Goal: Task Accomplishment & Management: Use online tool/utility

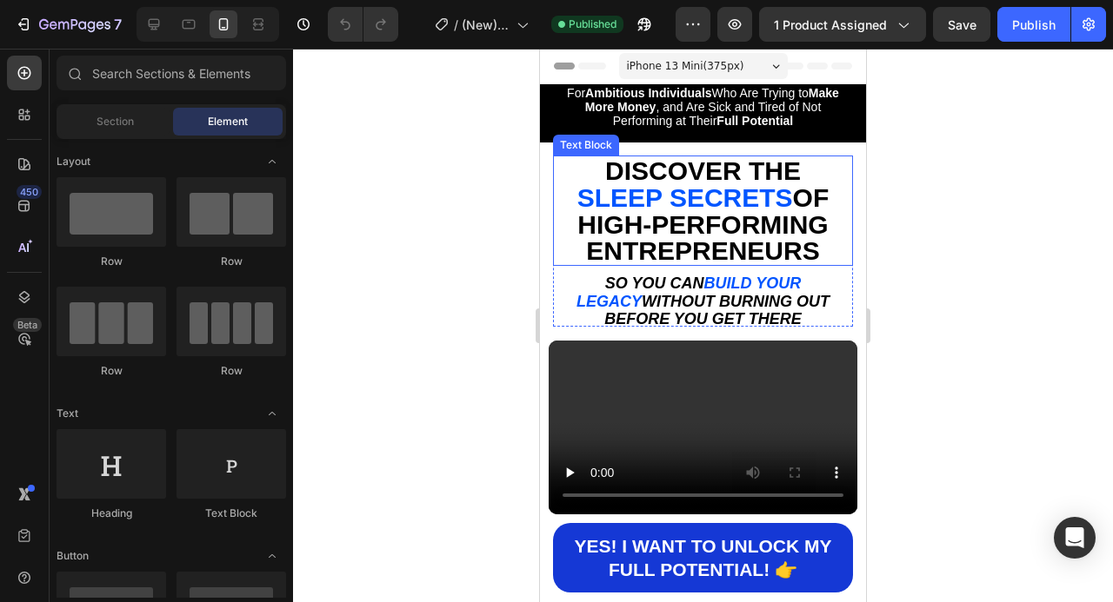
click at [741, 237] on span "HIGH-PERFORMING ENTREPRENEURS" at bounding box center [702, 238] width 250 height 56
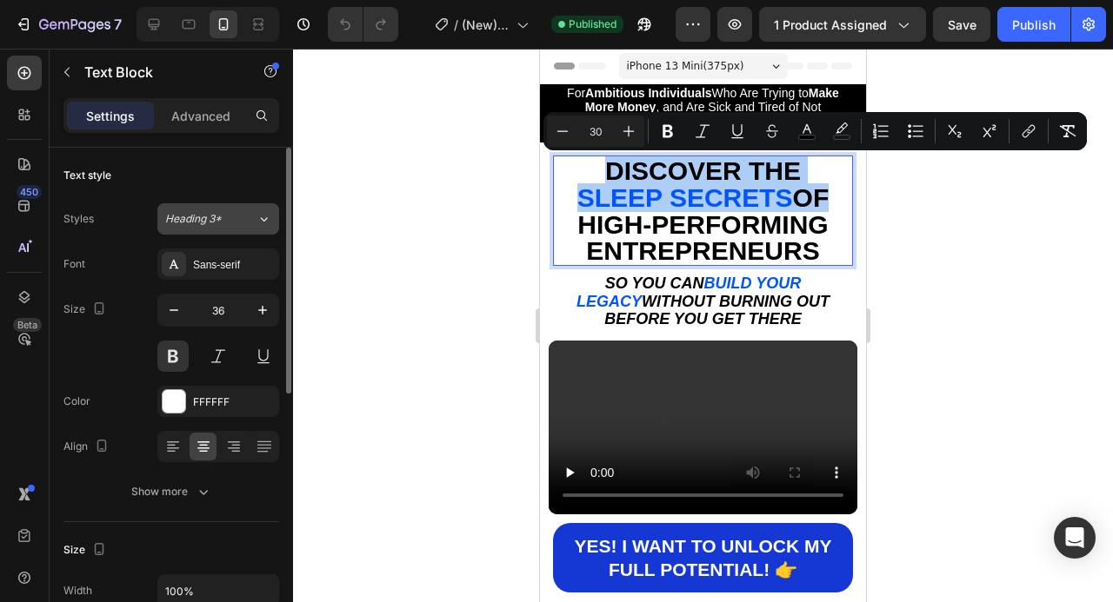
click at [242, 227] on button "Heading 3*" at bounding box center [218, 218] width 122 height 31
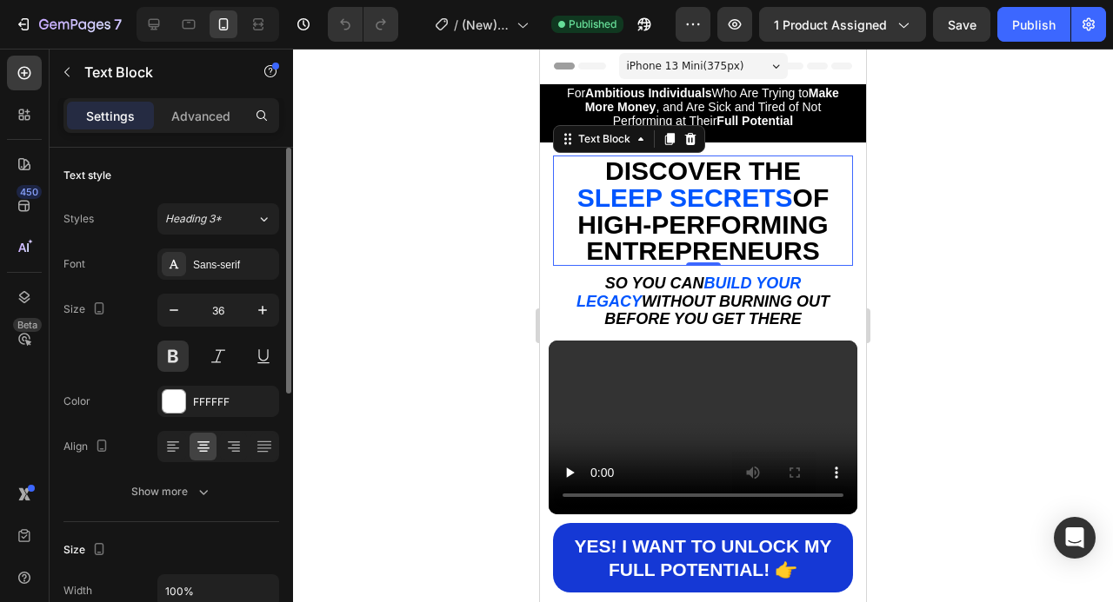
click at [176, 174] on div "Text style" at bounding box center [171, 176] width 216 height 28
click at [242, 272] on div "Sans-serif" at bounding box center [234, 265] width 82 height 16
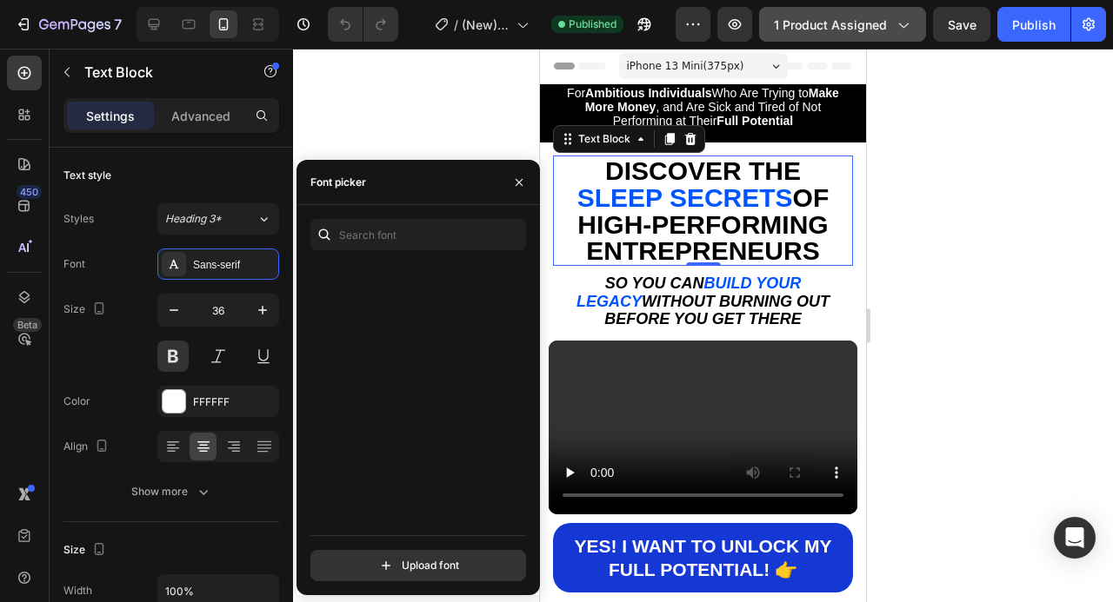
scroll to position [7976, 0]
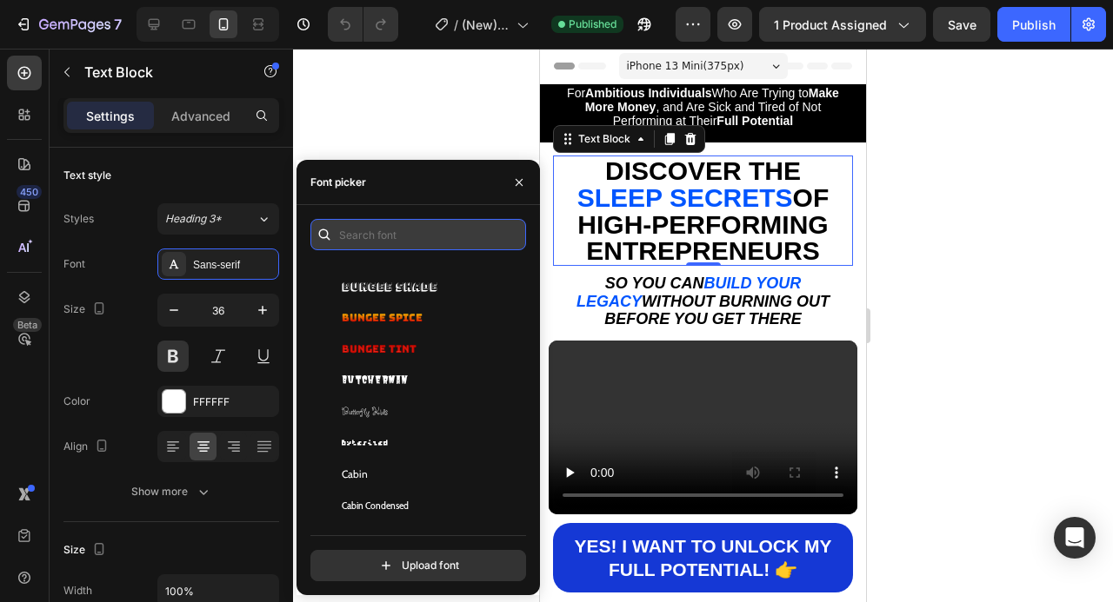
click at [426, 234] on input "text" at bounding box center [418, 234] width 216 height 31
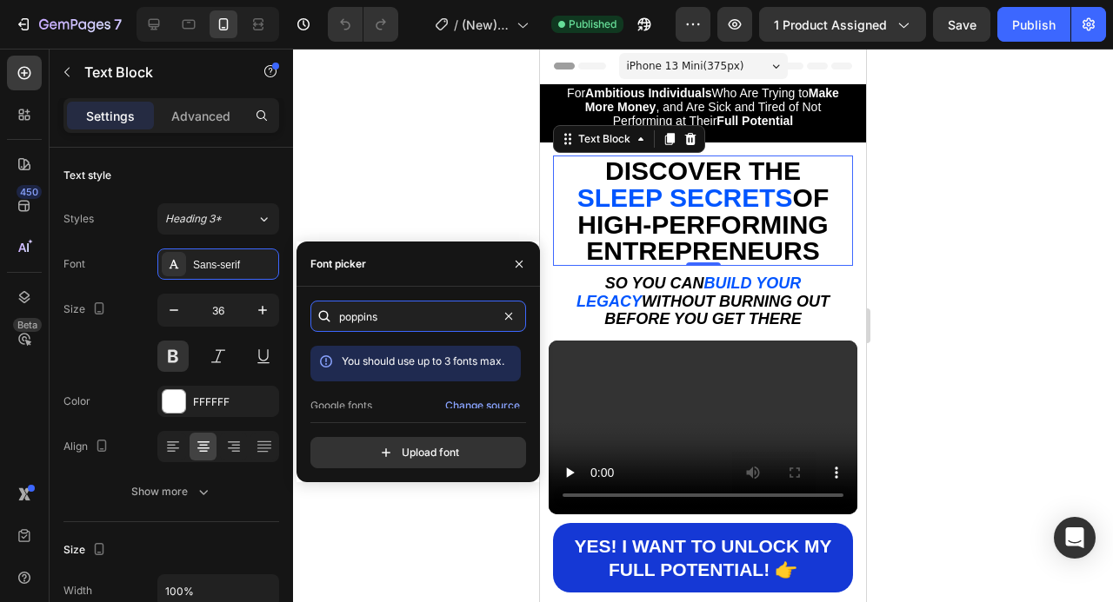
scroll to position [43, 0]
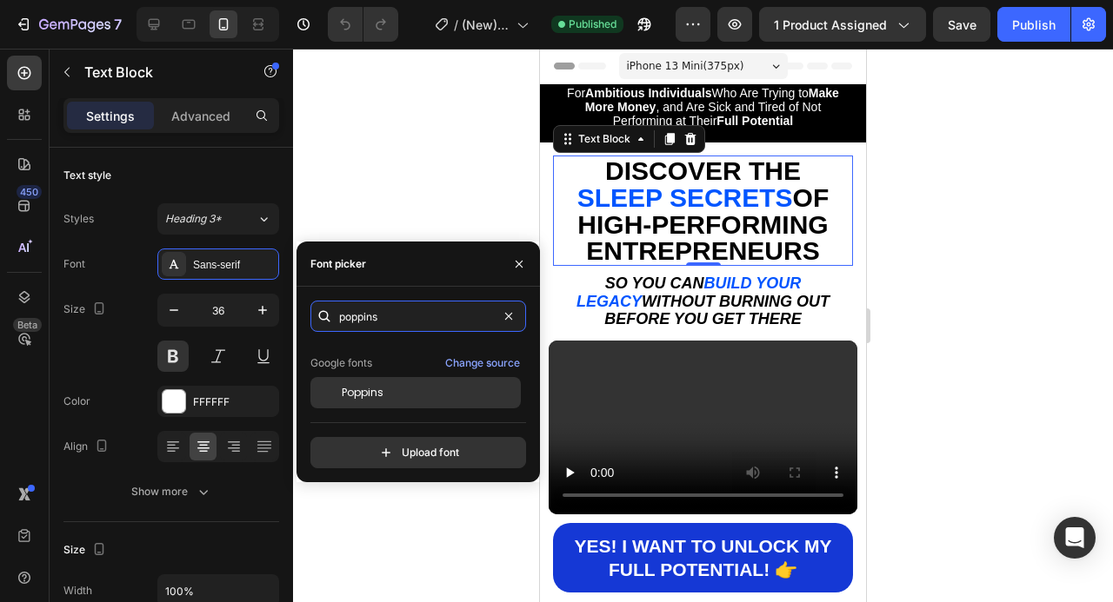
type input "poppins"
click at [399, 388] on div "Poppins" at bounding box center [430, 393] width 176 height 16
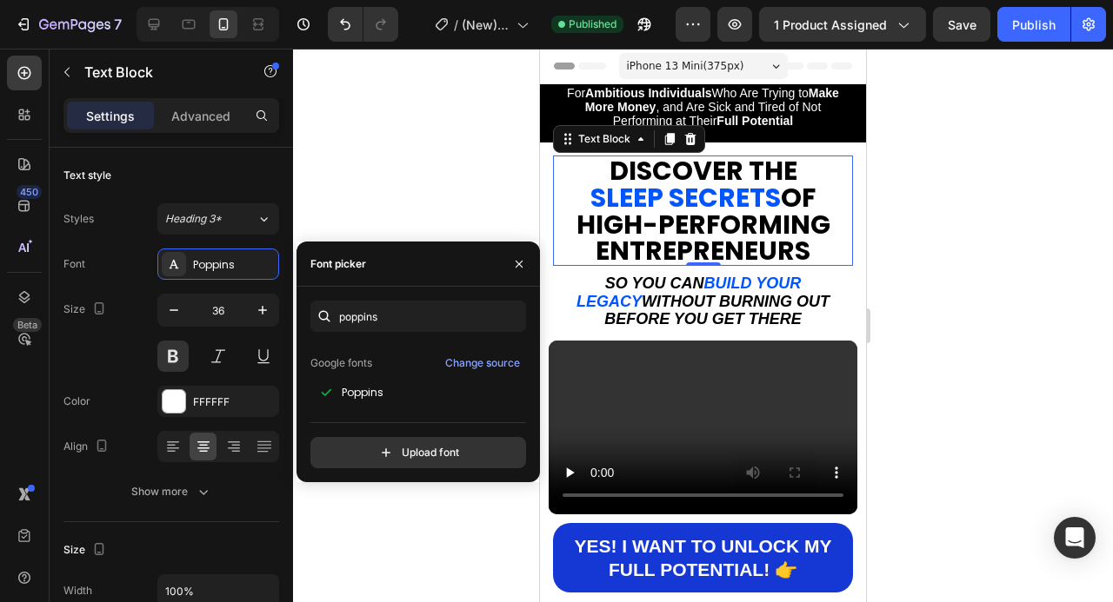
click at [962, 270] on div at bounding box center [703, 326] width 820 height 554
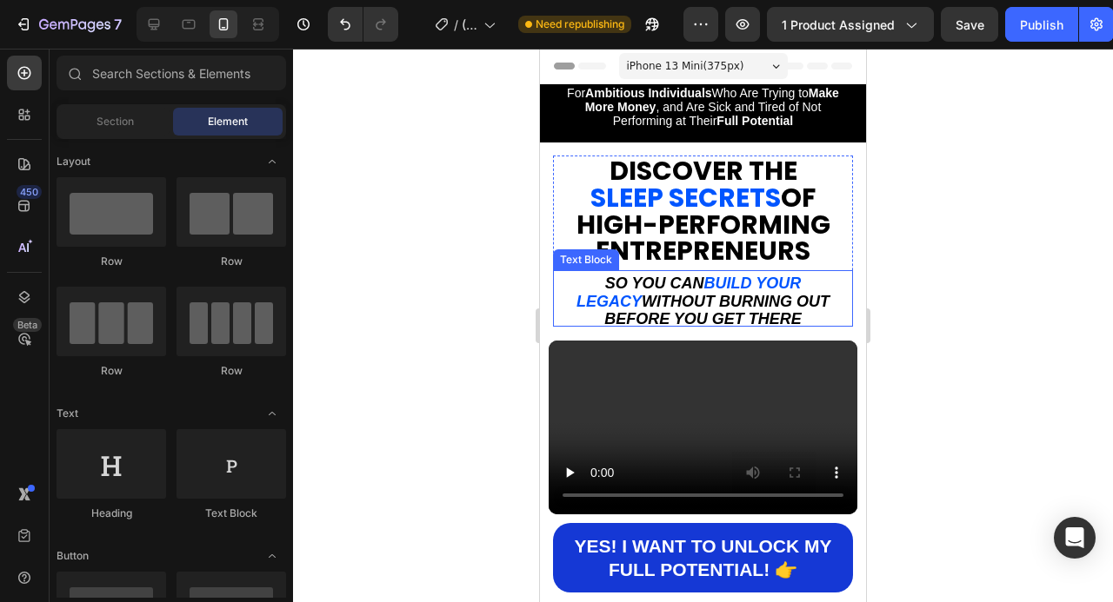
click at [843, 287] on p "So you can build your legacy without burning out before you get there" at bounding box center [703, 298] width 296 height 53
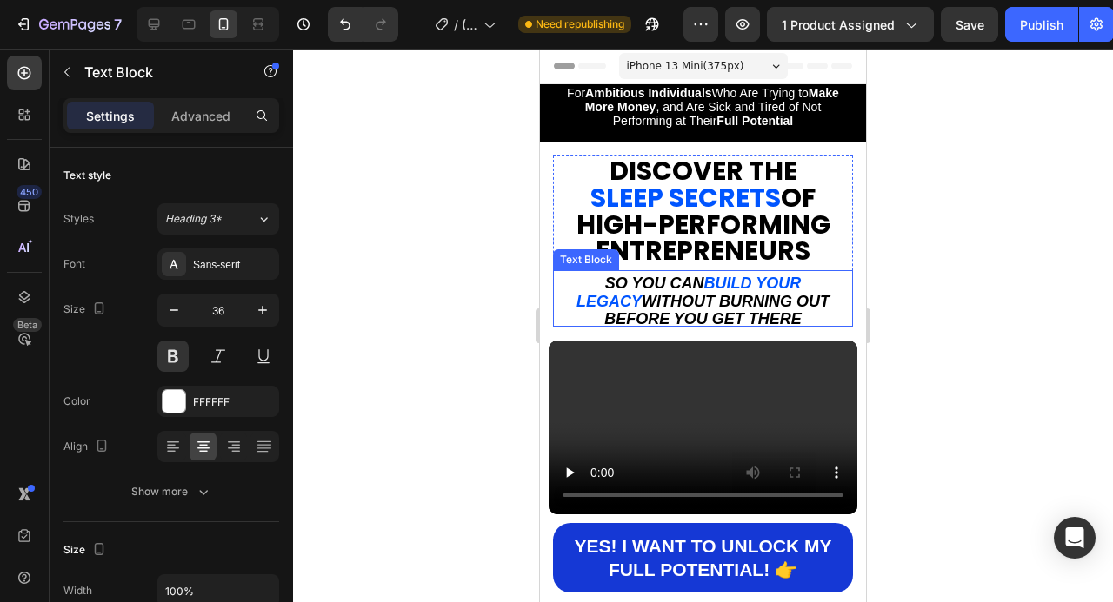
click at [843, 287] on p "So you can build your legacy without burning out before you get there" at bounding box center [703, 298] width 296 height 53
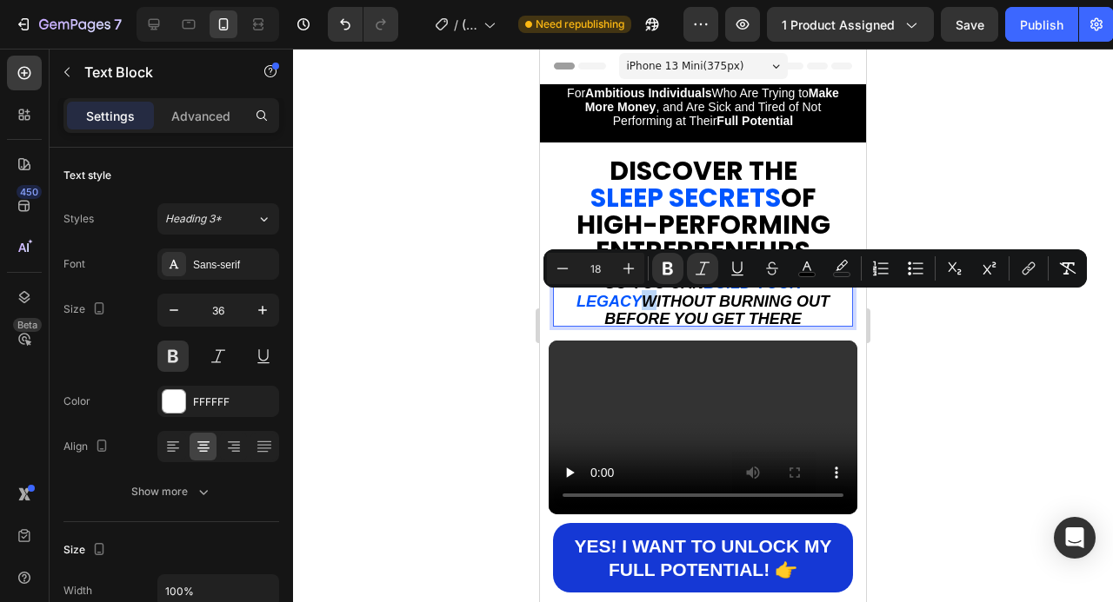
click at [841, 289] on p "So you can build your legacy without burning out before you get there" at bounding box center [703, 298] width 296 height 53
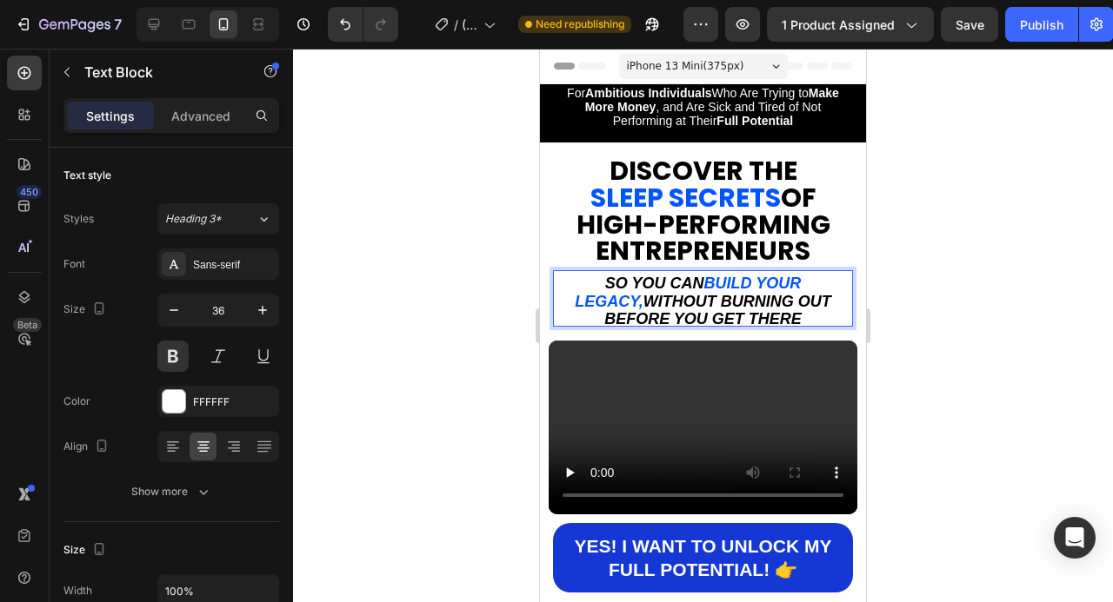
click at [951, 299] on div at bounding box center [703, 326] width 820 height 554
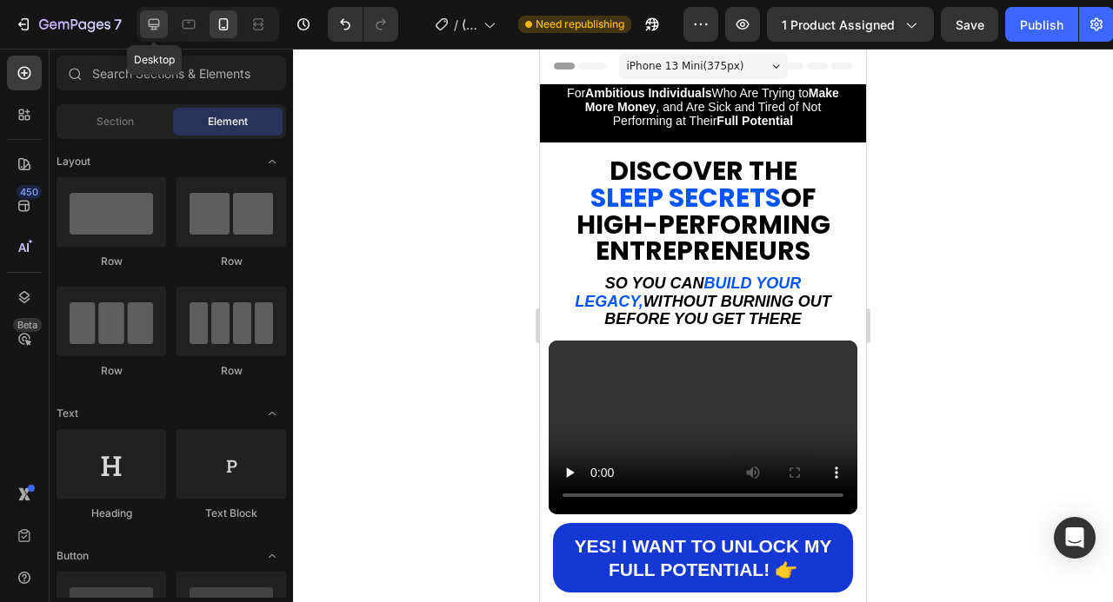
click at [152, 28] on icon at bounding box center [154, 24] width 11 height 11
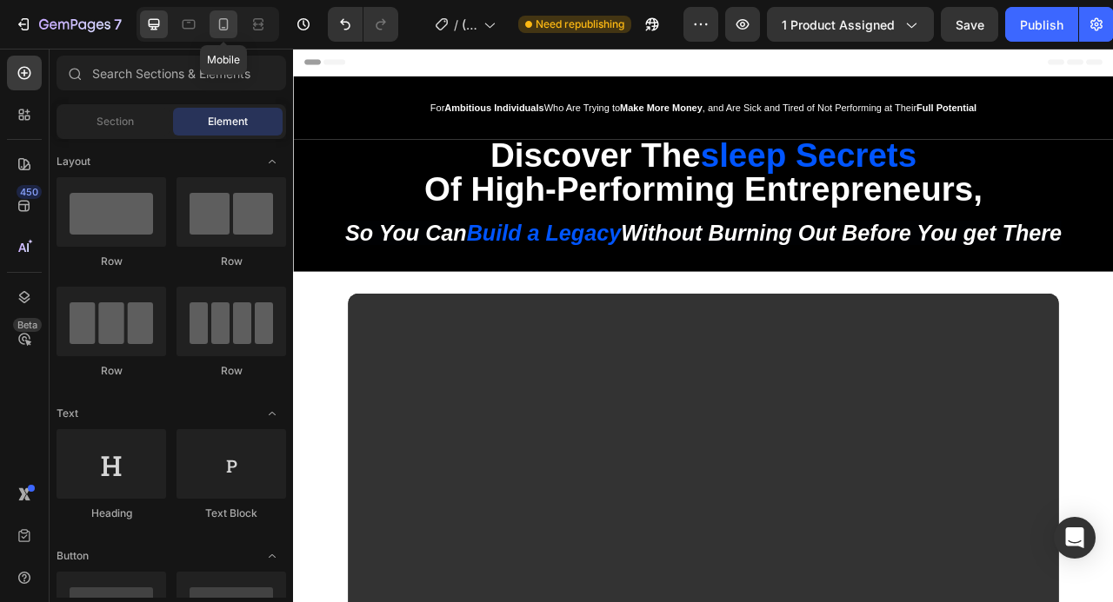
click at [222, 31] on icon at bounding box center [223, 24] width 17 height 17
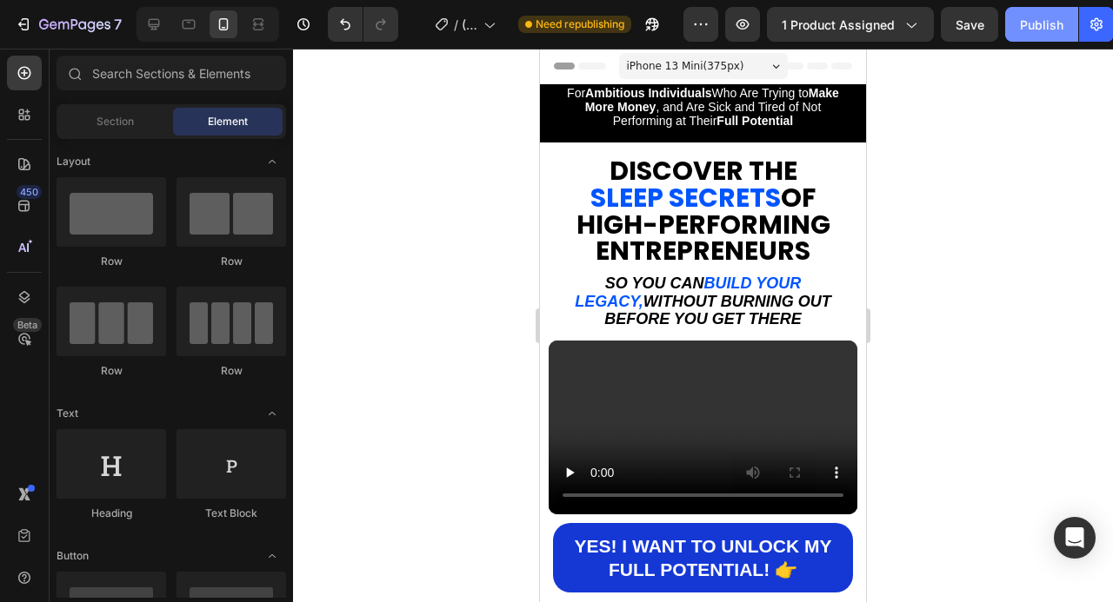
click at [1030, 29] on div "Publish" at bounding box center [1041, 25] width 43 height 18
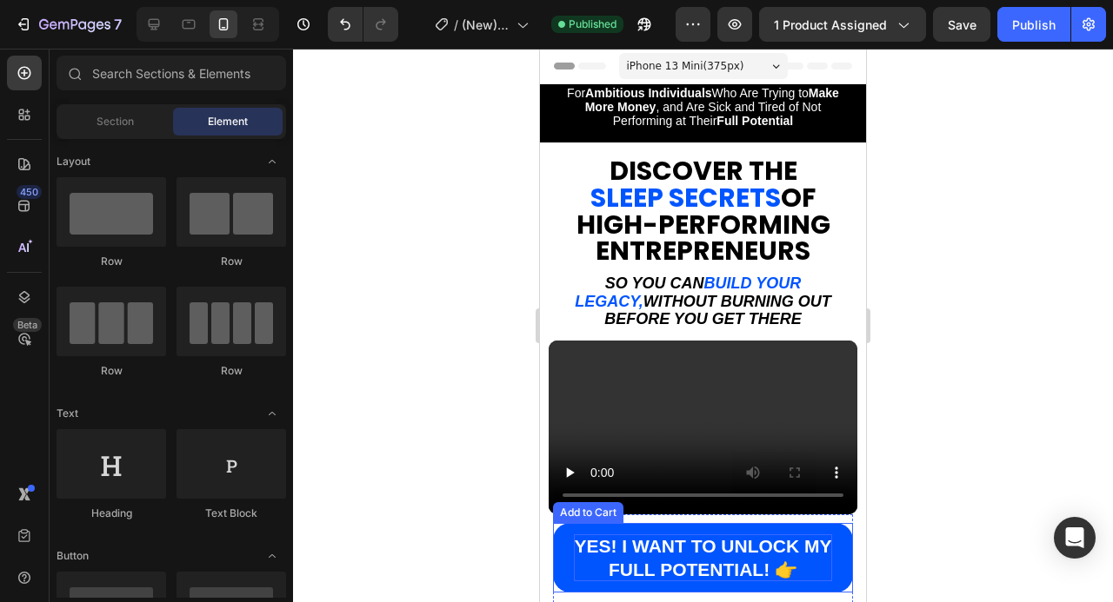
click at [741, 554] on div "YES! I WANT TO UNLOCK MY FULL POTENTIAL! 👉" at bounding box center [703, 559] width 258 height 48
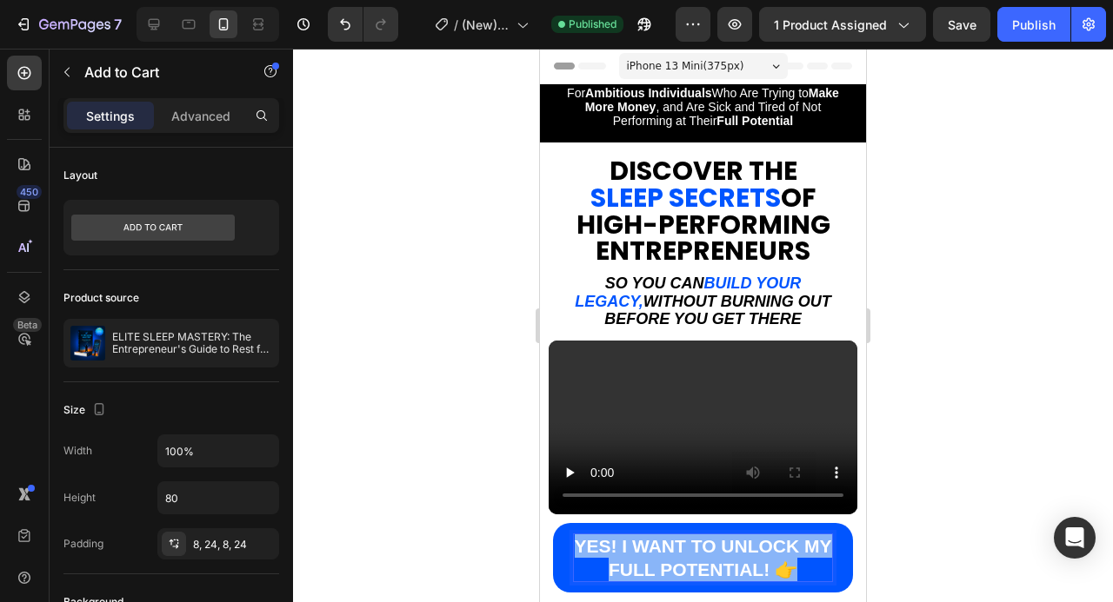
scroll to position [131, 0]
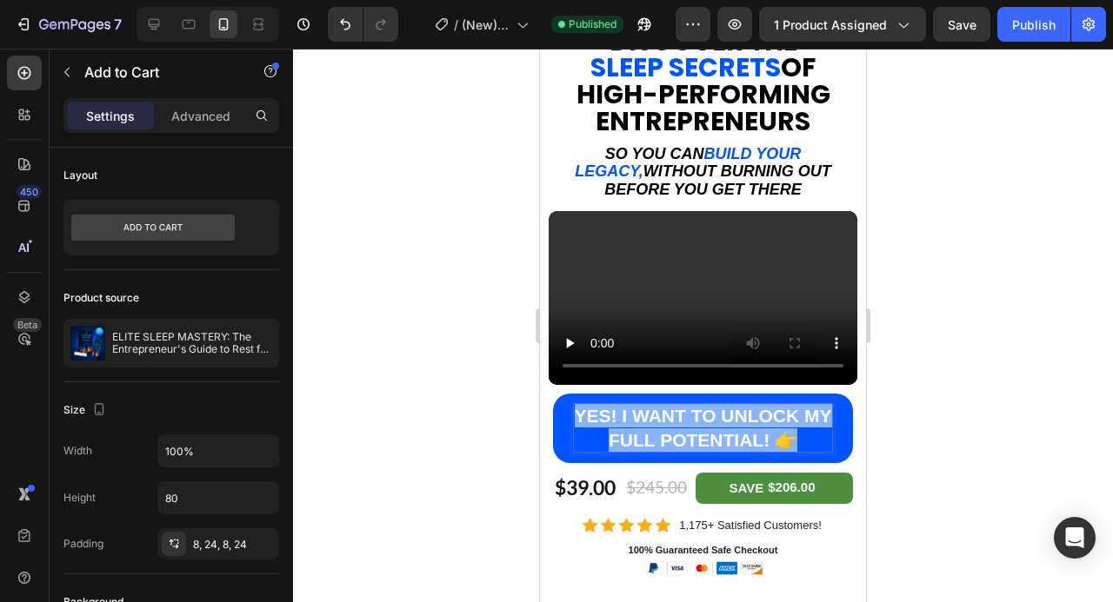
click at [707, 435] on p "YES! I WANT TO UNLOCK MY FULL POTENTIAL! 👉" at bounding box center [703, 428] width 258 height 48
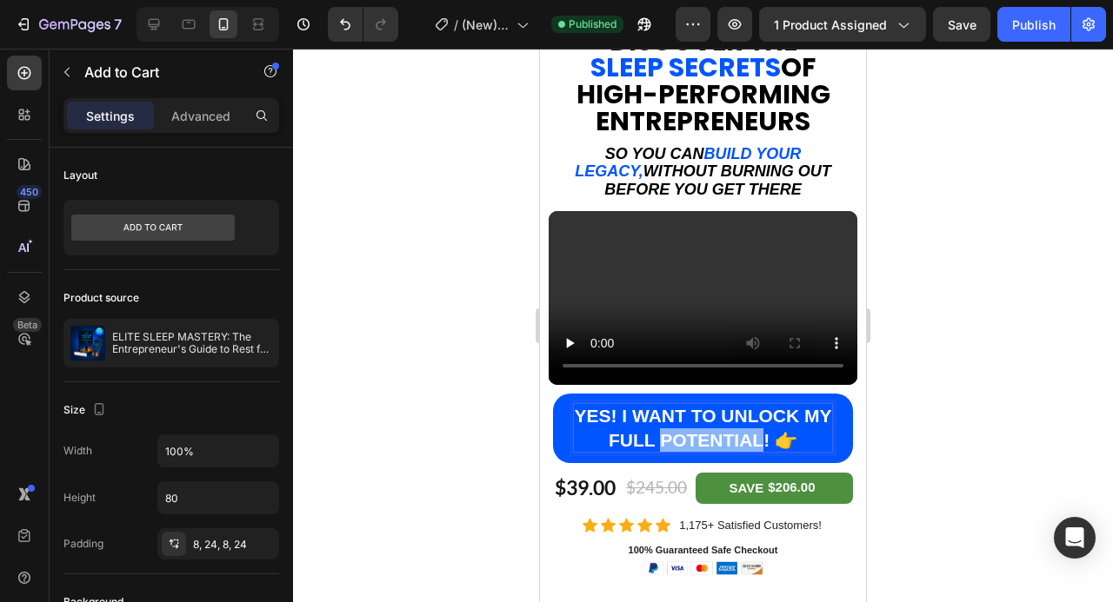
click at [707, 435] on p "YES! I WANT TO UNLOCK MY FULL POTENTIAL! 👉" at bounding box center [703, 428] width 258 height 48
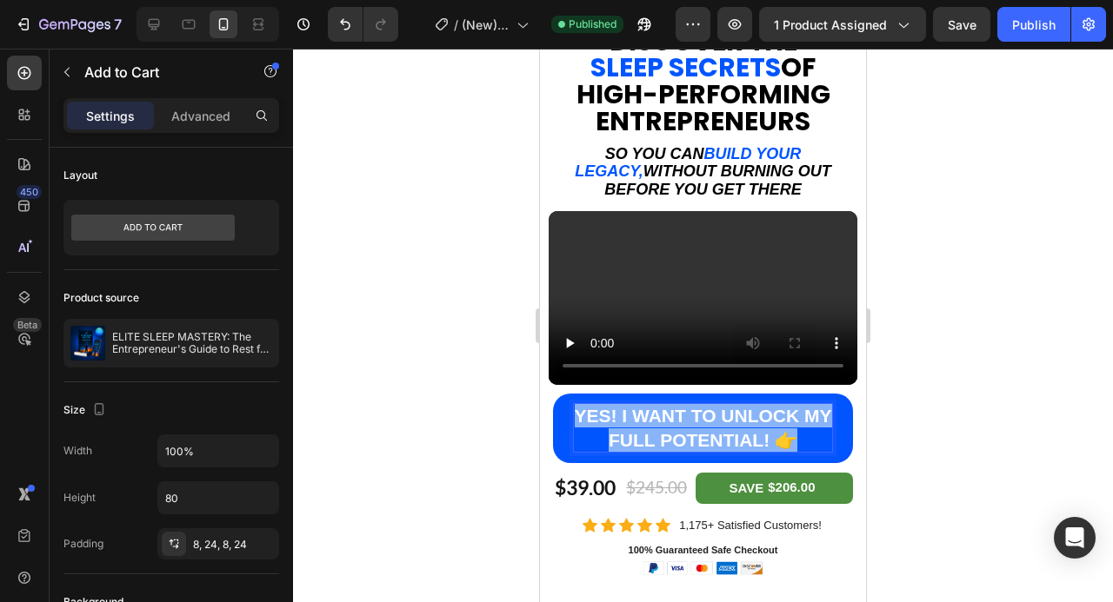
click at [707, 435] on p "YES! I WANT TO UNLOCK MY FULL POTENTIAL! 👉" at bounding box center [703, 428] width 258 height 48
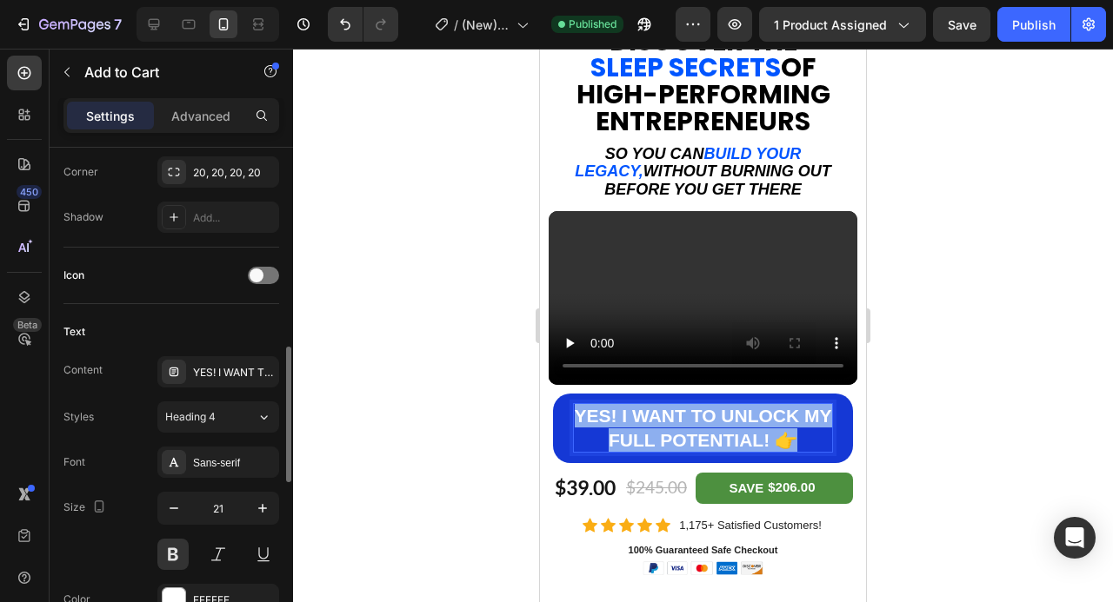
scroll to position [671, 0]
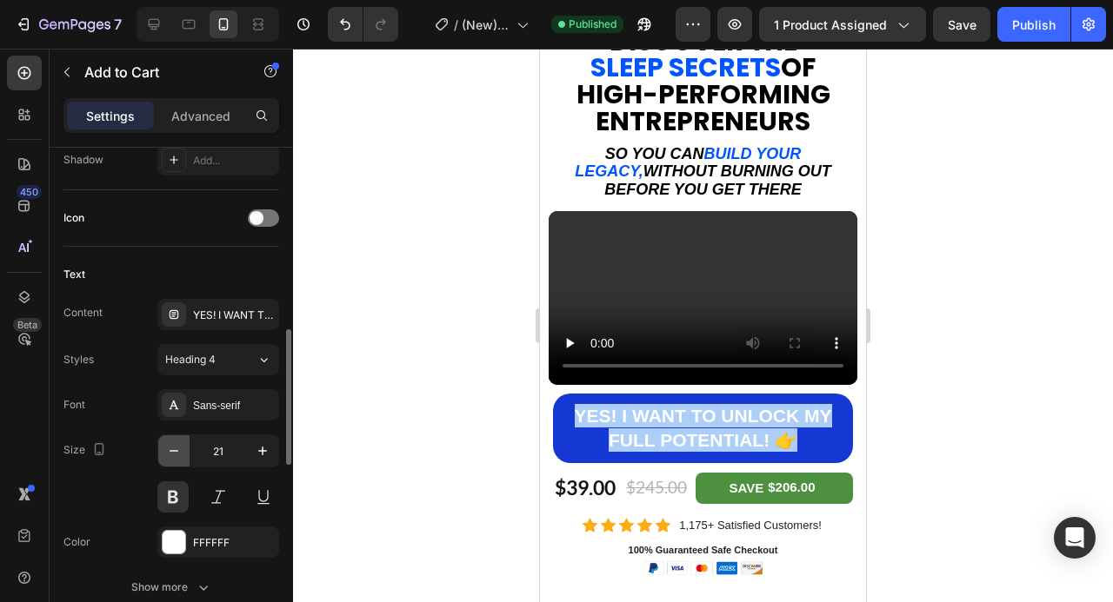
click at [169, 446] on icon "button" at bounding box center [173, 450] width 17 height 17
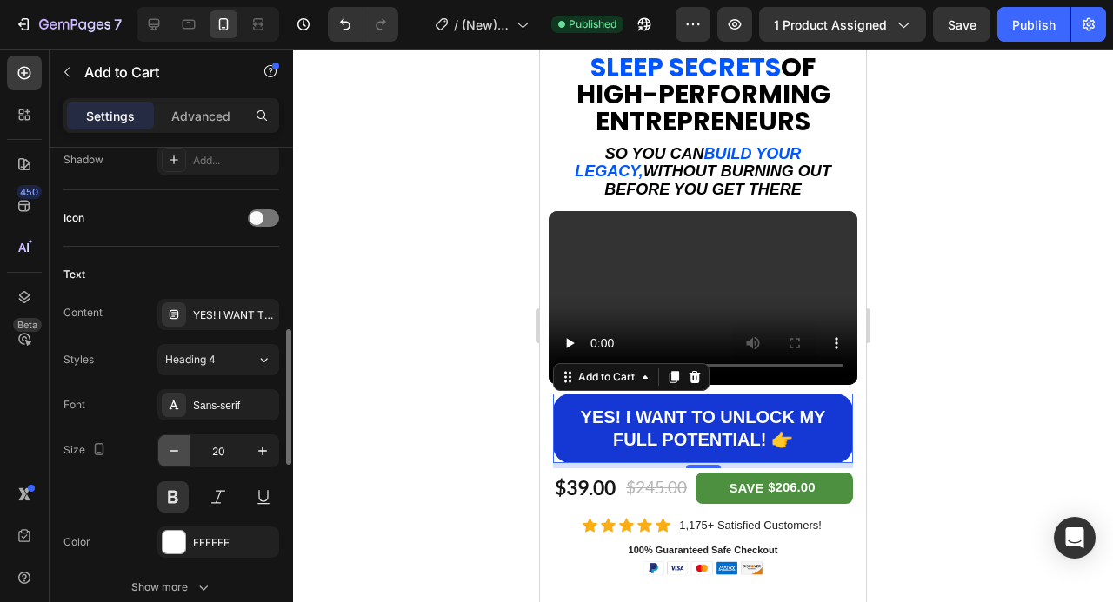
click at [169, 447] on icon "button" at bounding box center [173, 450] width 17 height 17
click at [170, 448] on icon "button" at bounding box center [173, 450] width 17 height 17
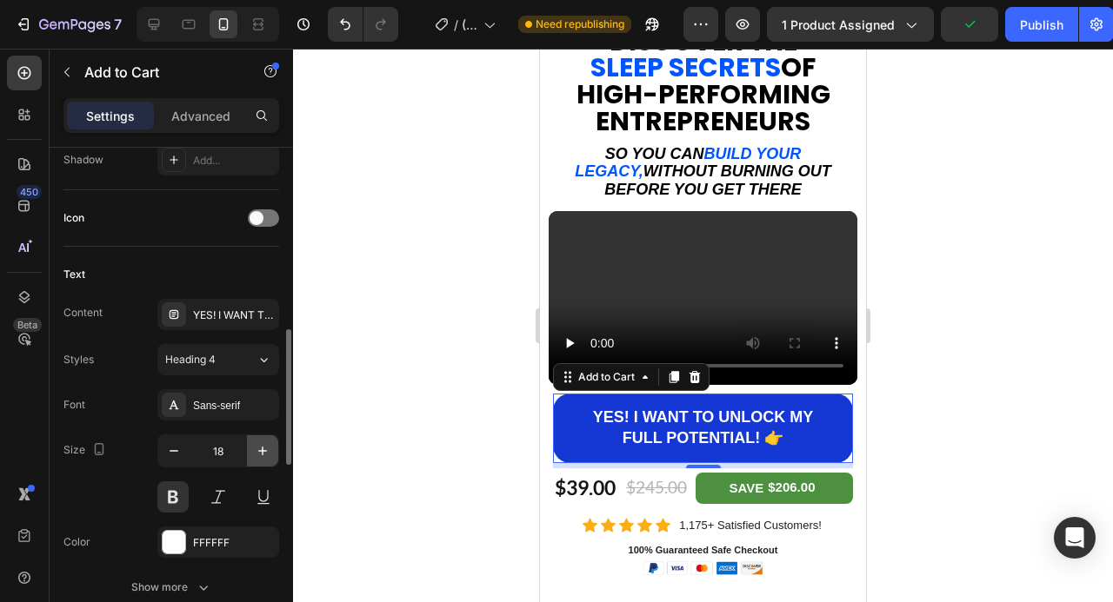
click at [264, 447] on icon "button" at bounding box center [262, 450] width 17 height 17
type input "19"
click at [1014, 335] on div at bounding box center [703, 326] width 820 height 554
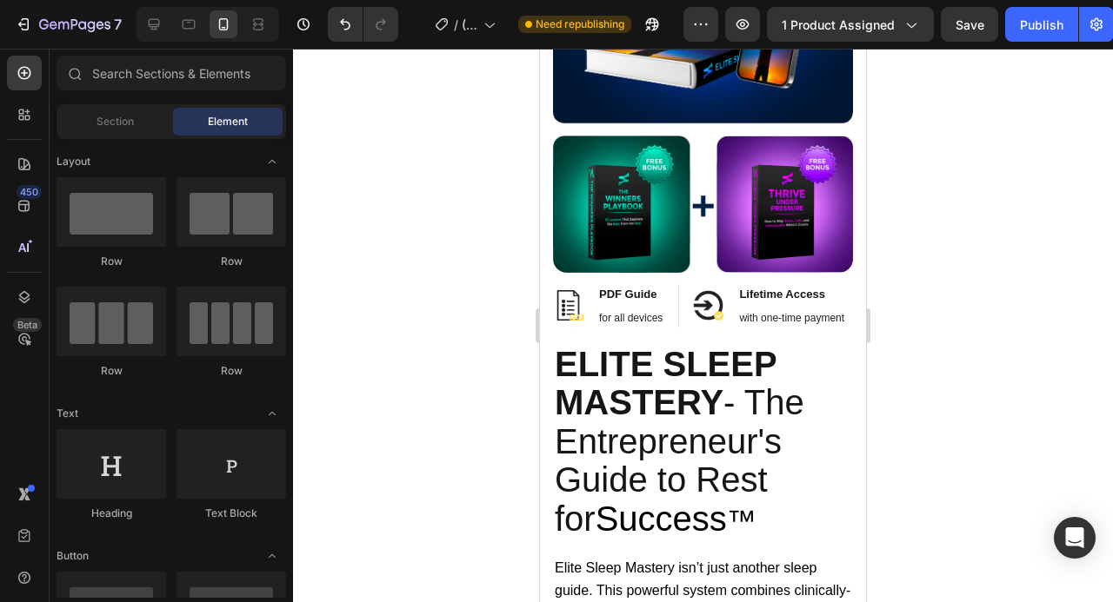
scroll to position [0, 0]
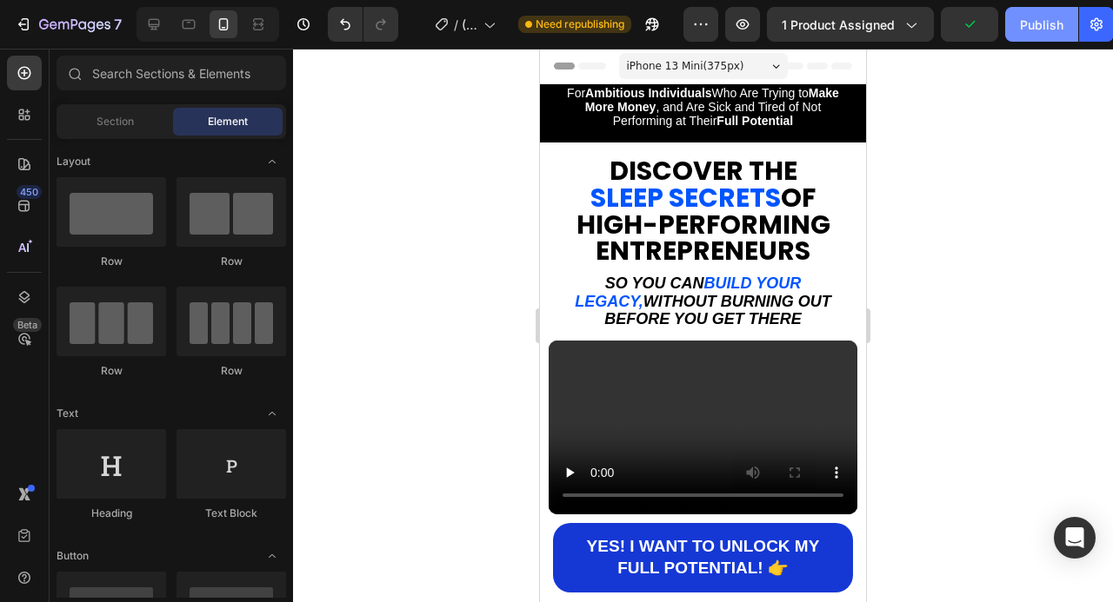
click at [1042, 17] on div "Publish" at bounding box center [1041, 25] width 43 height 18
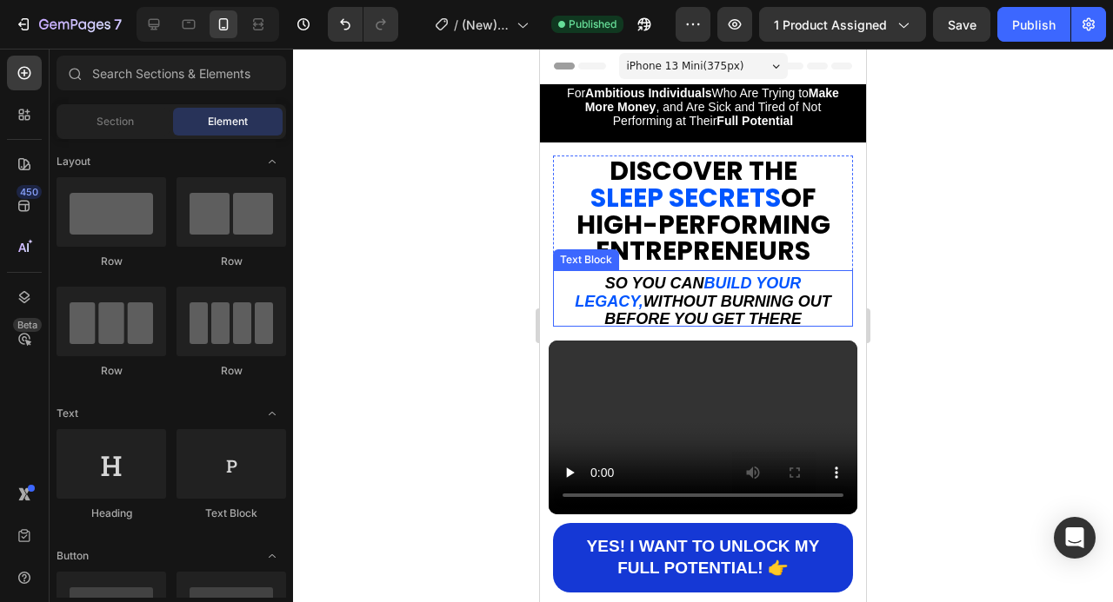
click at [846, 290] on p "So you can build your legacy, without burning out before you get there" at bounding box center [703, 298] width 296 height 53
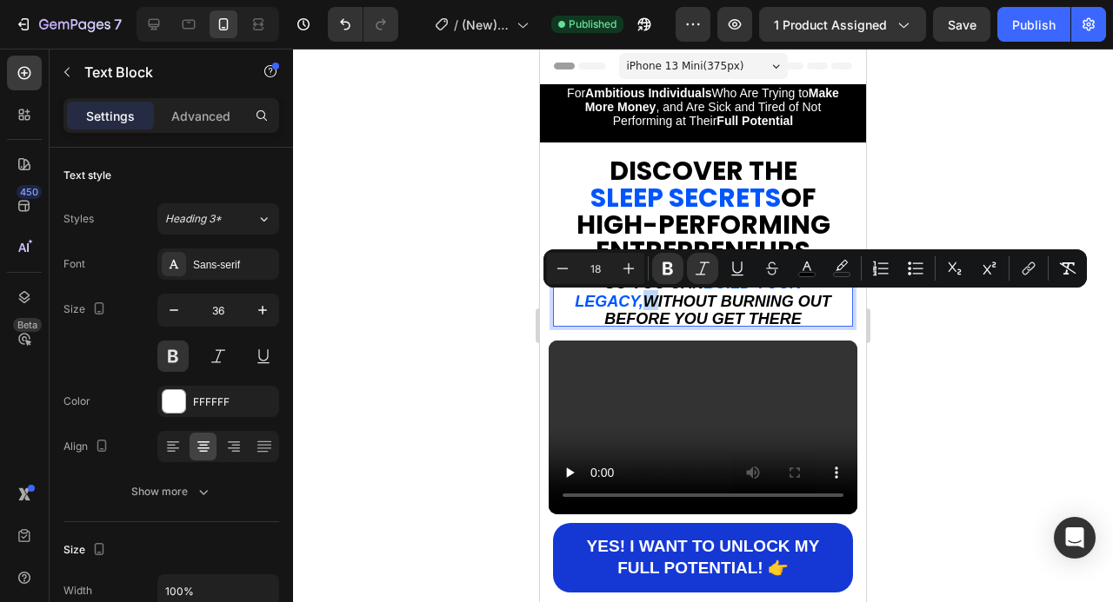
click at [845, 289] on p "So you can build your legacy, without burning out before you get there" at bounding box center [703, 298] width 296 height 53
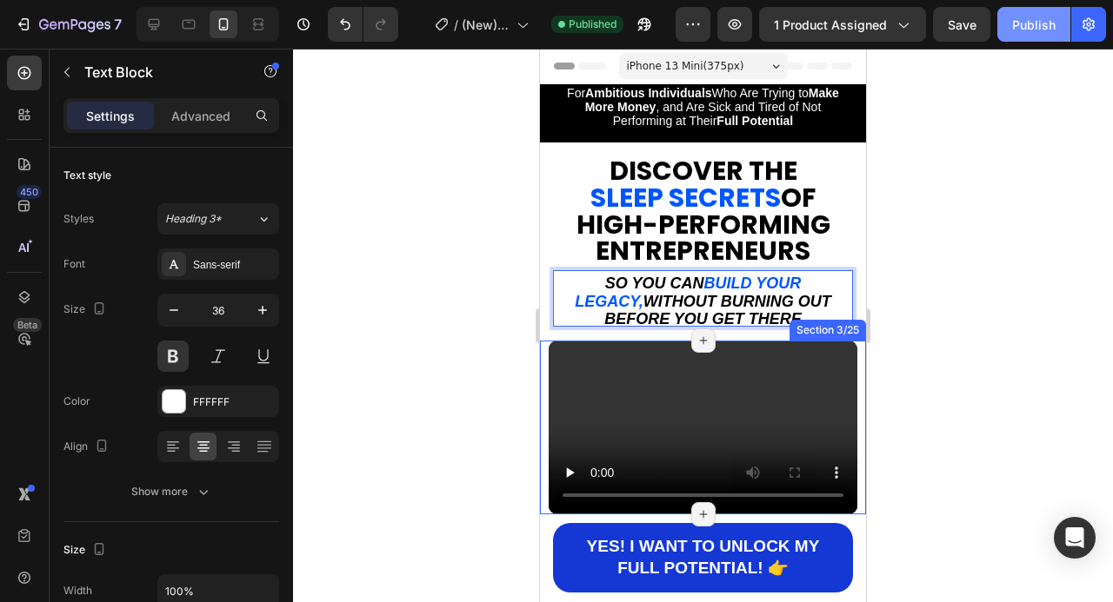
click at [1038, 24] on div "Publish" at bounding box center [1033, 25] width 43 height 18
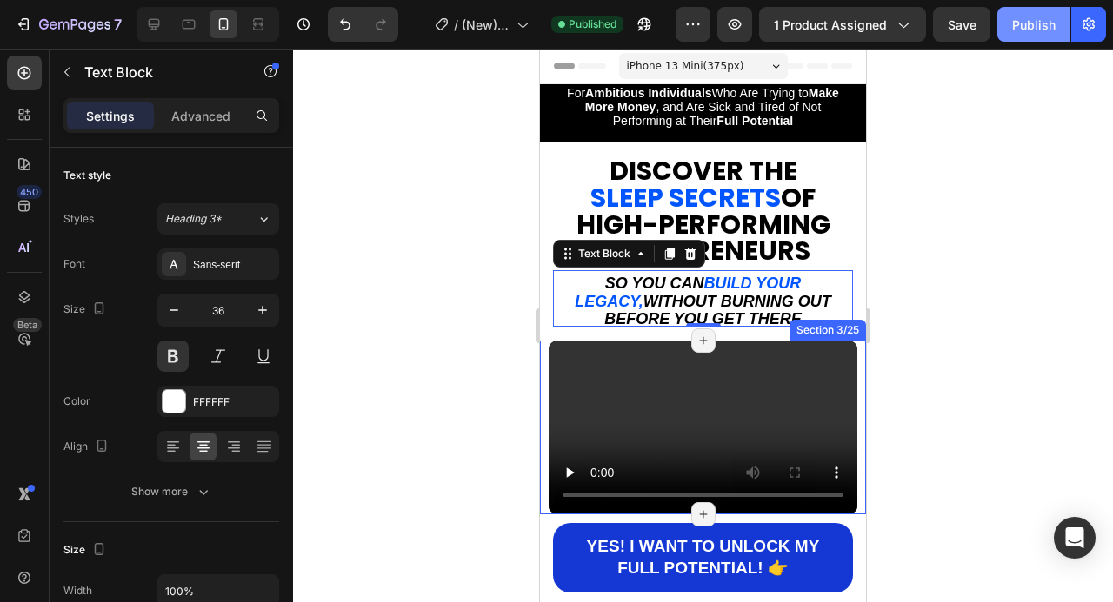
click at [1038, 24] on div "Publish" at bounding box center [1033, 25] width 43 height 18
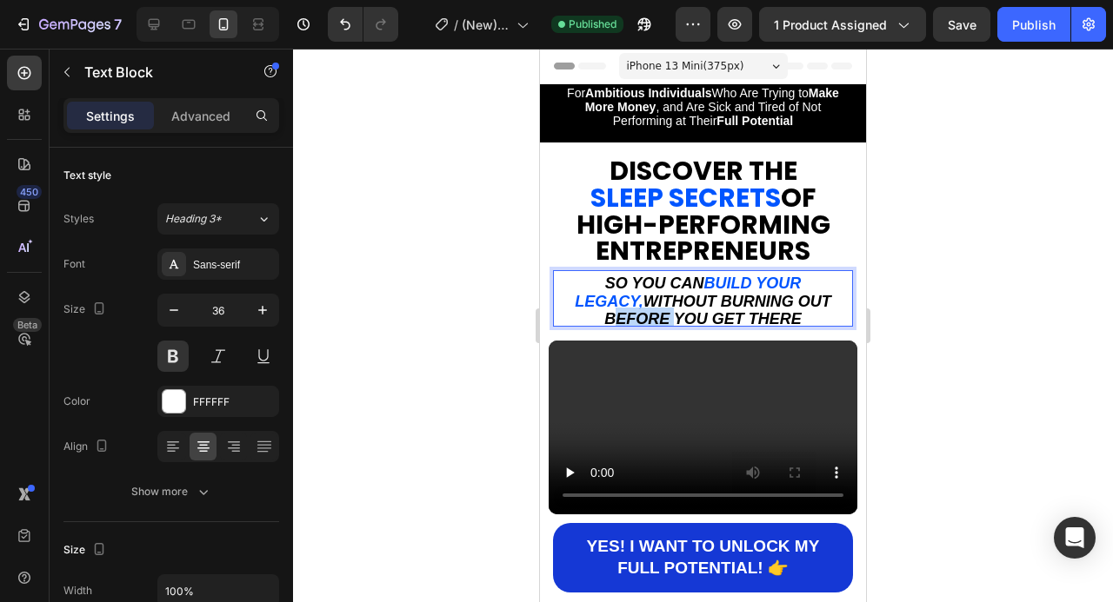
click at [771, 296] on strong "without burning out before you get there" at bounding box center [717, 310] width 227 height 35
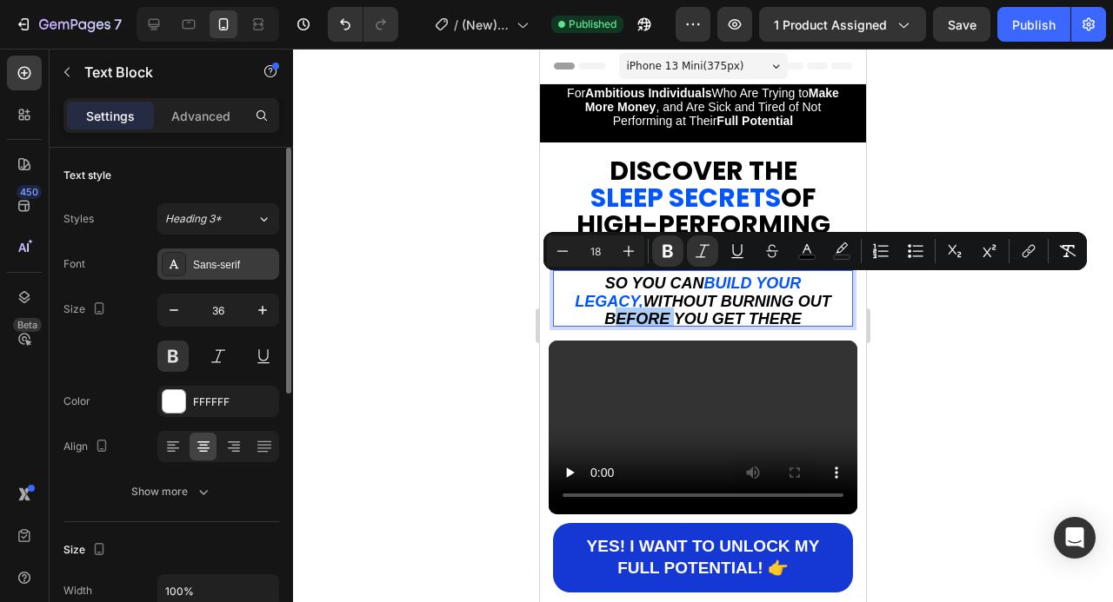
click at [252, 262] on div "Sans-serif" at bounding box center [234, 265] width 82 height 16
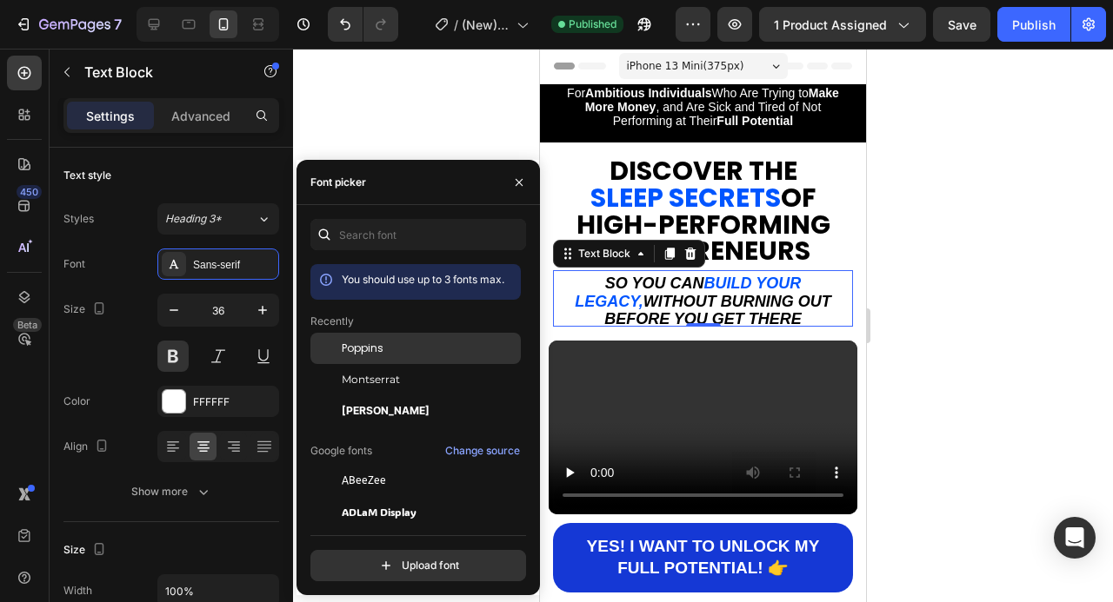
click at [399, 348] on div "Poppins" at bounding box center [430, 349] width 176 height 16
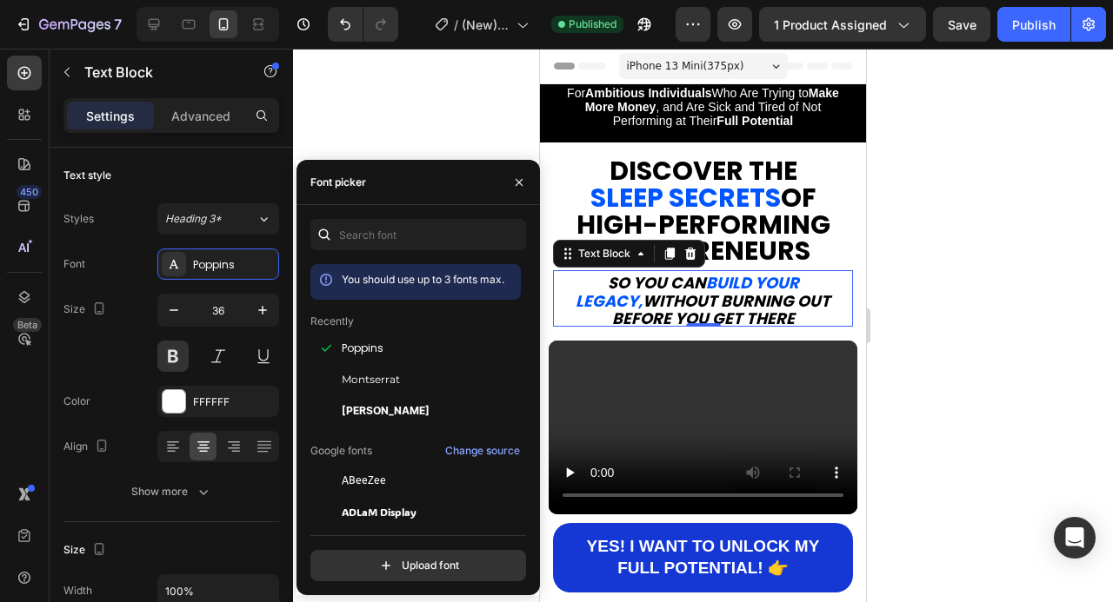
click at [946, 334] on div at bounding box center [703, 326] width 820 height 554
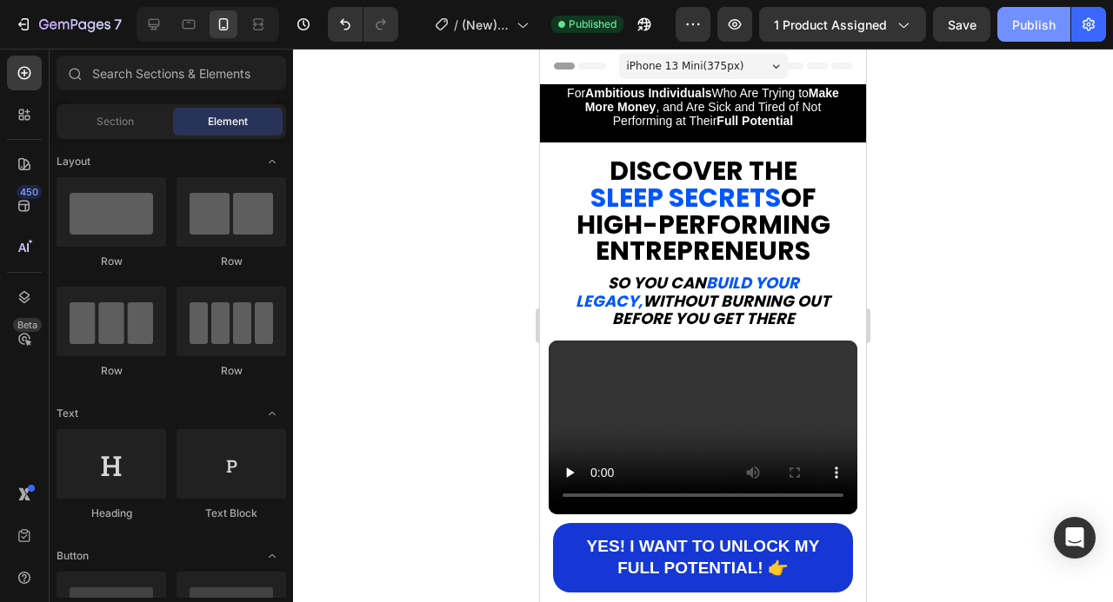
click at [1035, 23] on div "Publish" at bounding box center [1033, 25] width 43 height 18
click at [1012, 301] on div at bounding box center [703, 326] width 820 height 554
click at [1021, 37] on button "Publish" at bounding box center [1033, 24] width 73 height 35
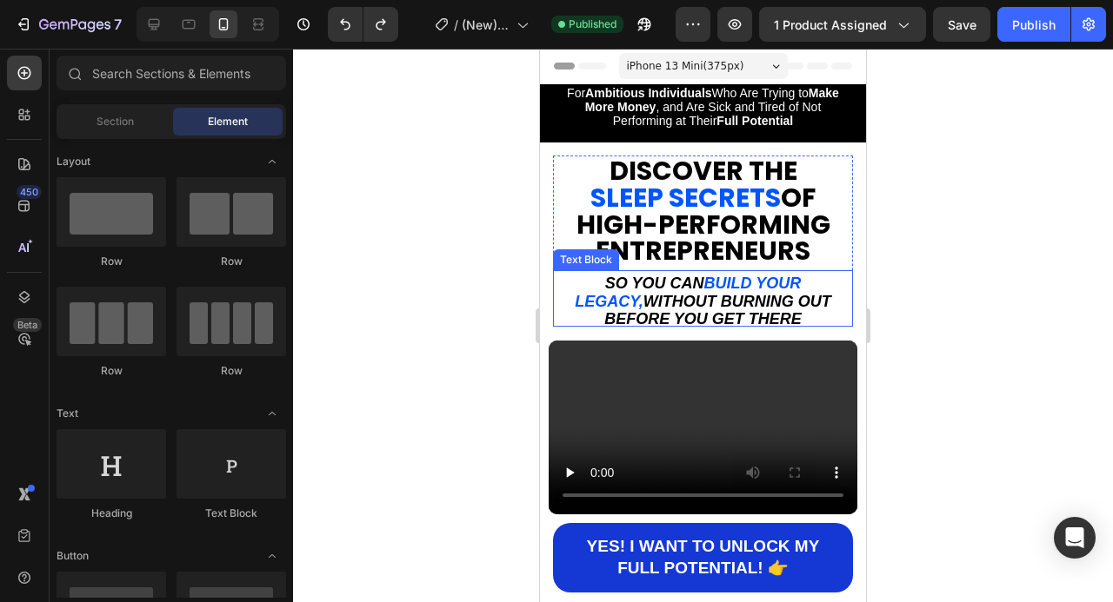
click at [747, 291] on strong "build your legacy," at bounding box center [688, 292] width 226 height 35
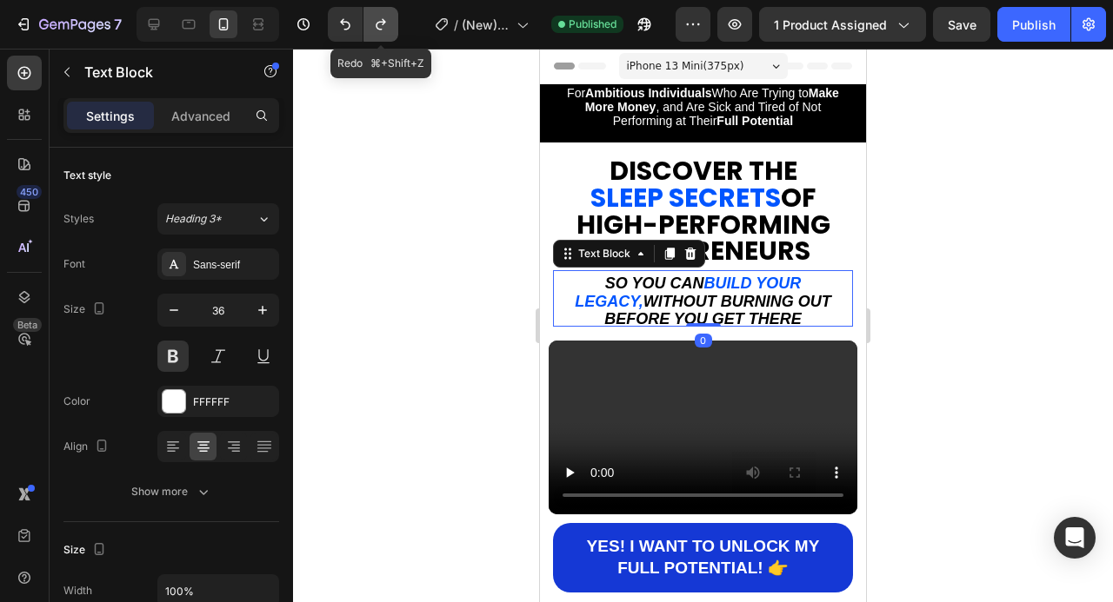
click at [390, 30] on button "Undo/Redo" at bounding box center [380, 24] width 35 height 35
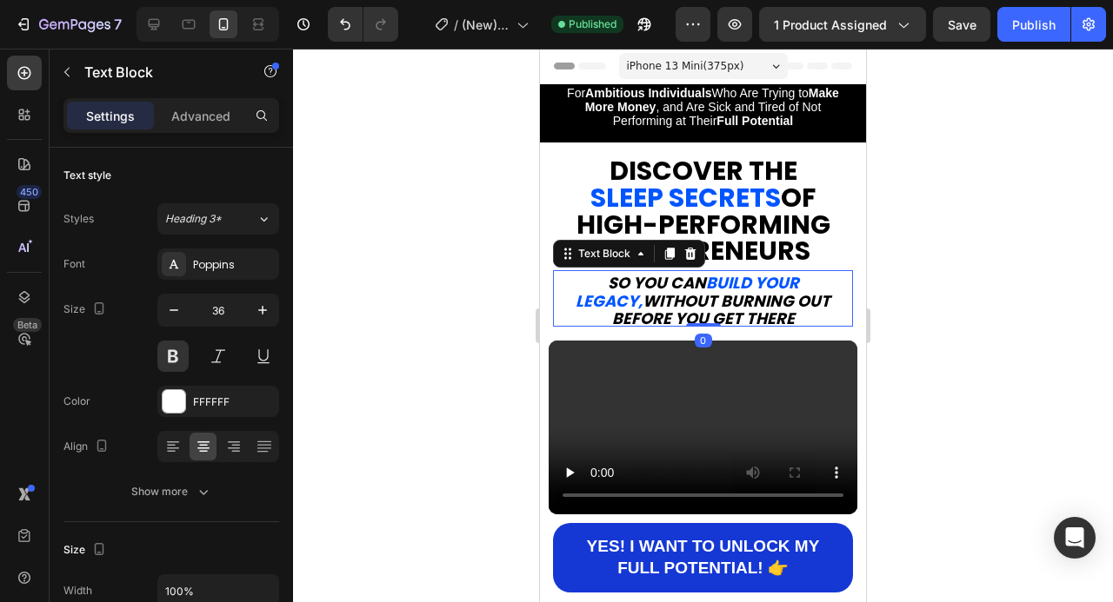
click at [996, 262] on div at bounding box center [703, 326] width 820 height 554
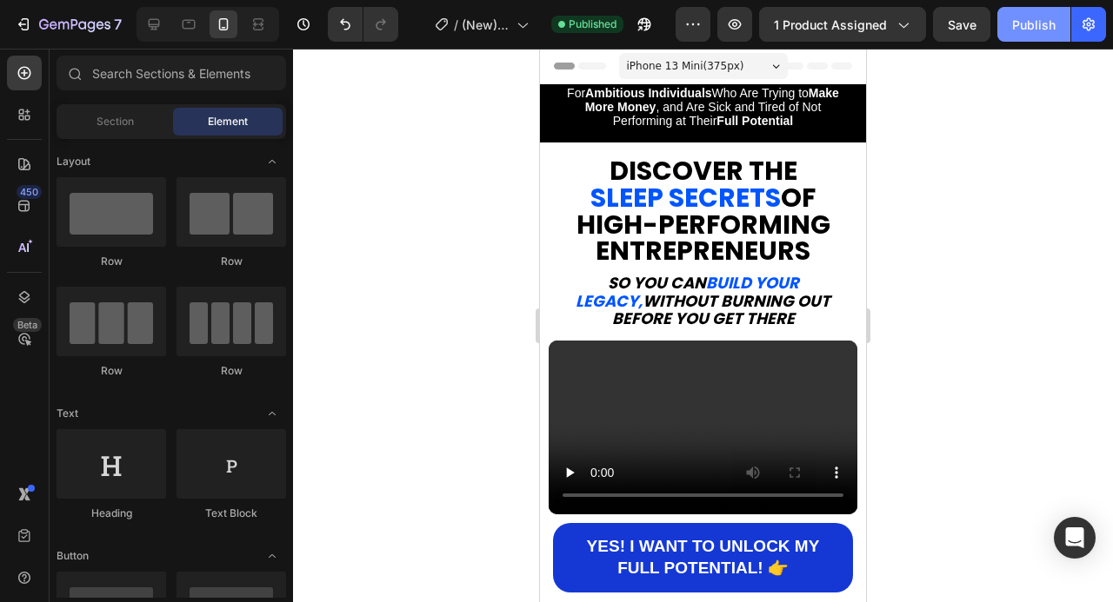
click at [1029, 19] on div "Publish" at bounding box center [1033, 25] width 43 height 18
